Goal: Obtain resource: Download file/media

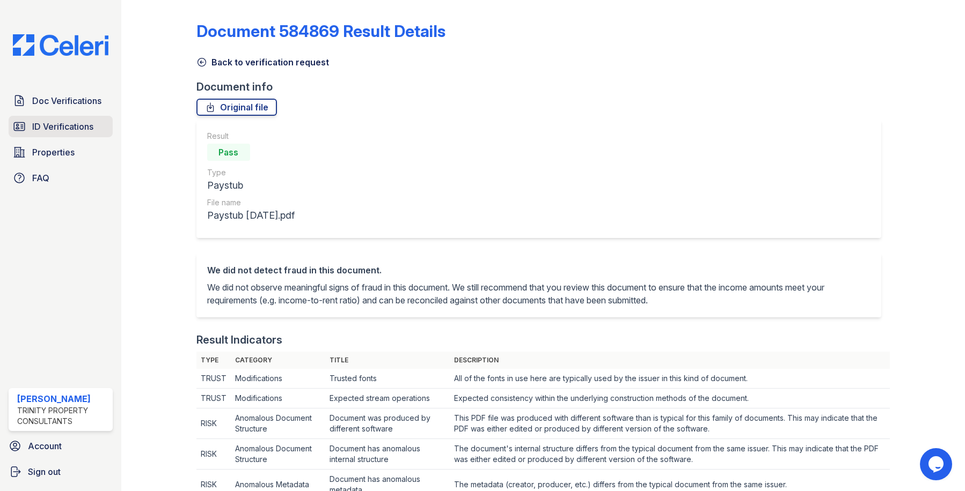
scroll to position [537, 0]
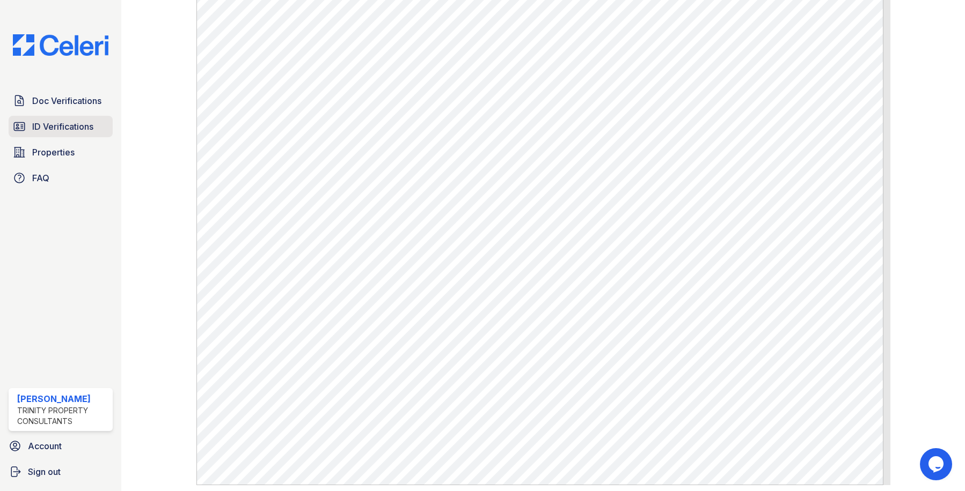
click at [59, 125] on span "ID Verifications" at bounding box center [62, 126] width 61 height 13
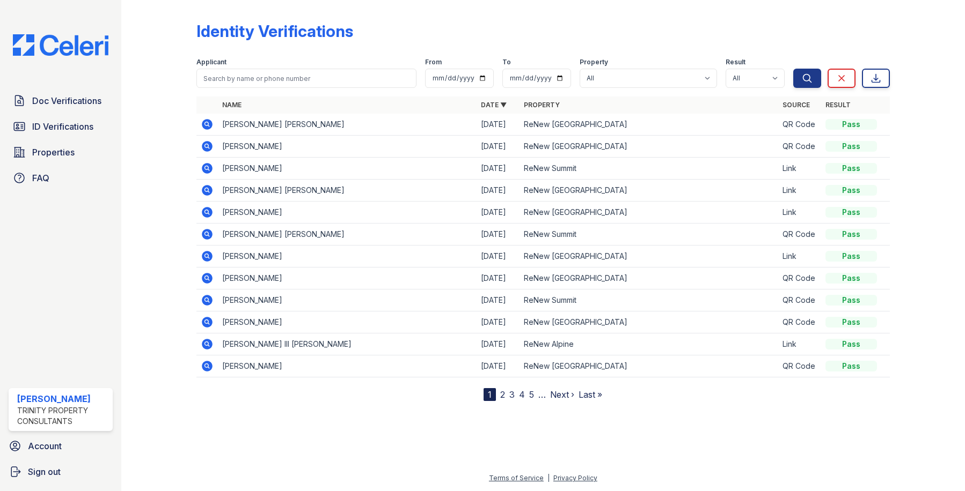
click at [204, 124] on icon at bounding box center [207, 124] width 13 height 13
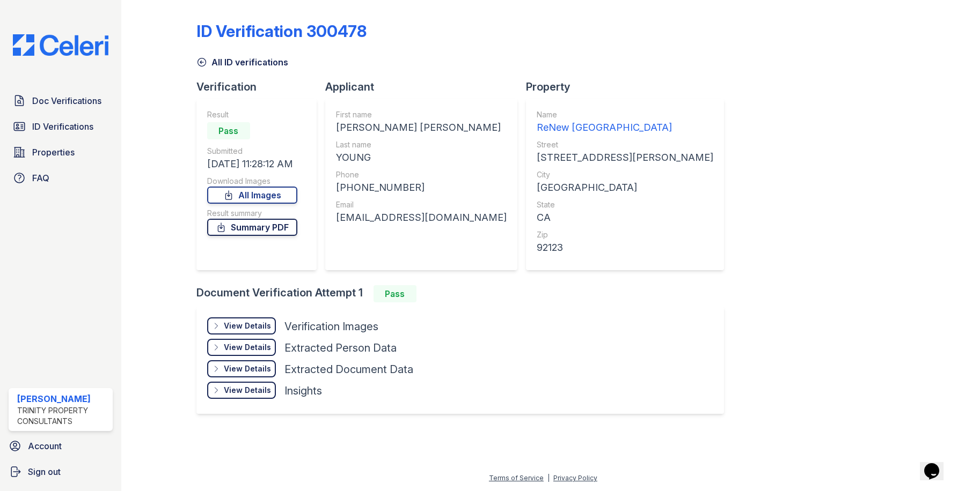
click at [255, 229] on link "Summary PDF" at bounding box center [252, 227] width 90 height 17
